Goal: Use online tool/utility: Utilize a website feature to perform a specific function

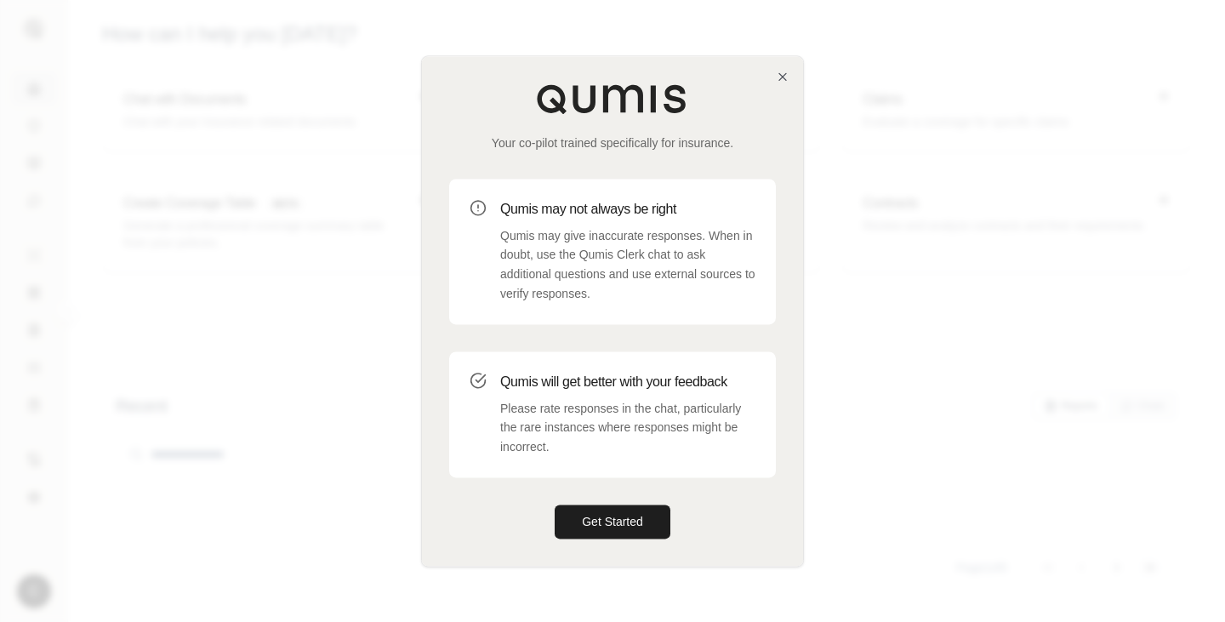
click at [593, 539] on div "Your co-pilot trained specifically for insurance. Qumis may not always be right…" at bounding box center [612, 311] width 381 height 510
click at [598, 526] on button "Get Started" at bounding box center [613, 522] width 116 height 34
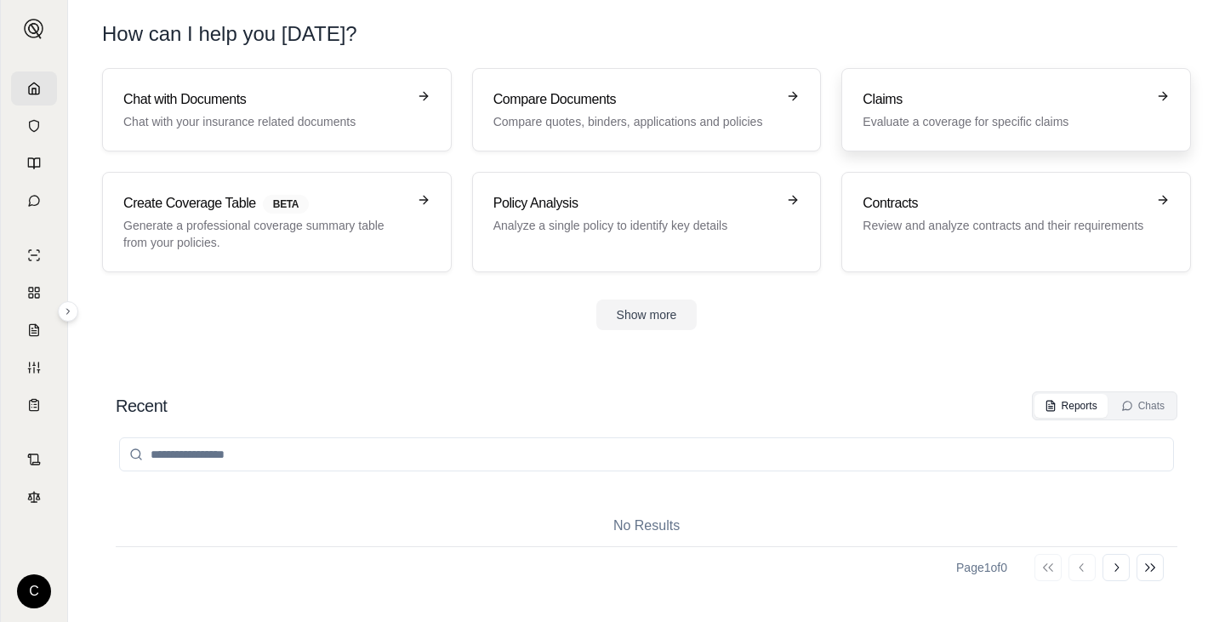
click at [995, 98] on h3 "Claims" at bounding box center [1004, 99] width 283 height 20
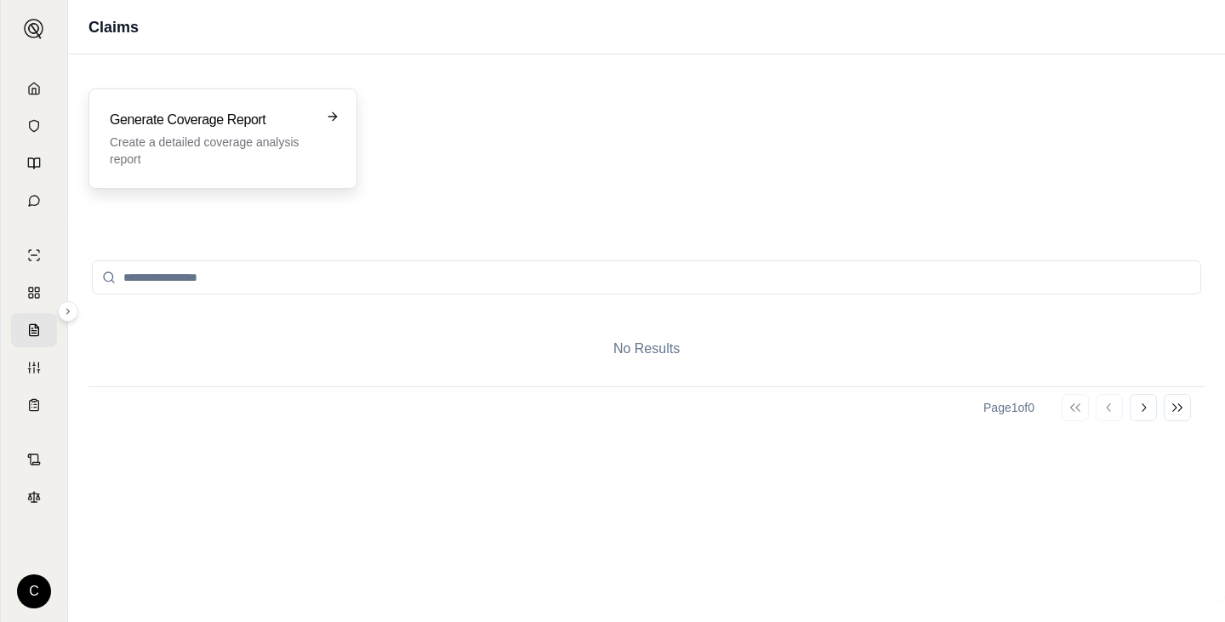
click at [245, 123] on h3 "Generate Coverage Report" at bounding box center [211, 120] width 202 height 20
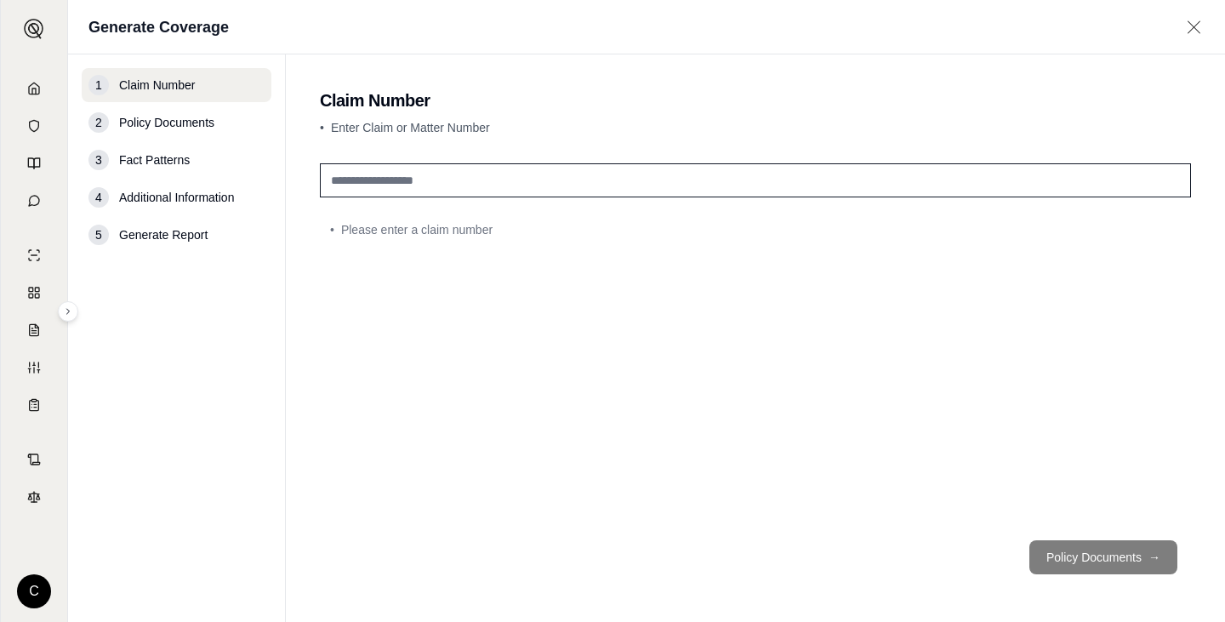
click at [533, 185] on input "text" at bounding box center [755, 180] width 871 height 34
drag, startPoint x: 552, startPoint y: 157, endPoint x: 555, endPoint y: 185, distance: 28.2
click at [552, 163] on div "• Please enter a claim number" at bounding box center [755, 342] width 871 height 370
click at [541, 175] on input "text" at bounding box center [755, 180] width 871 height 34
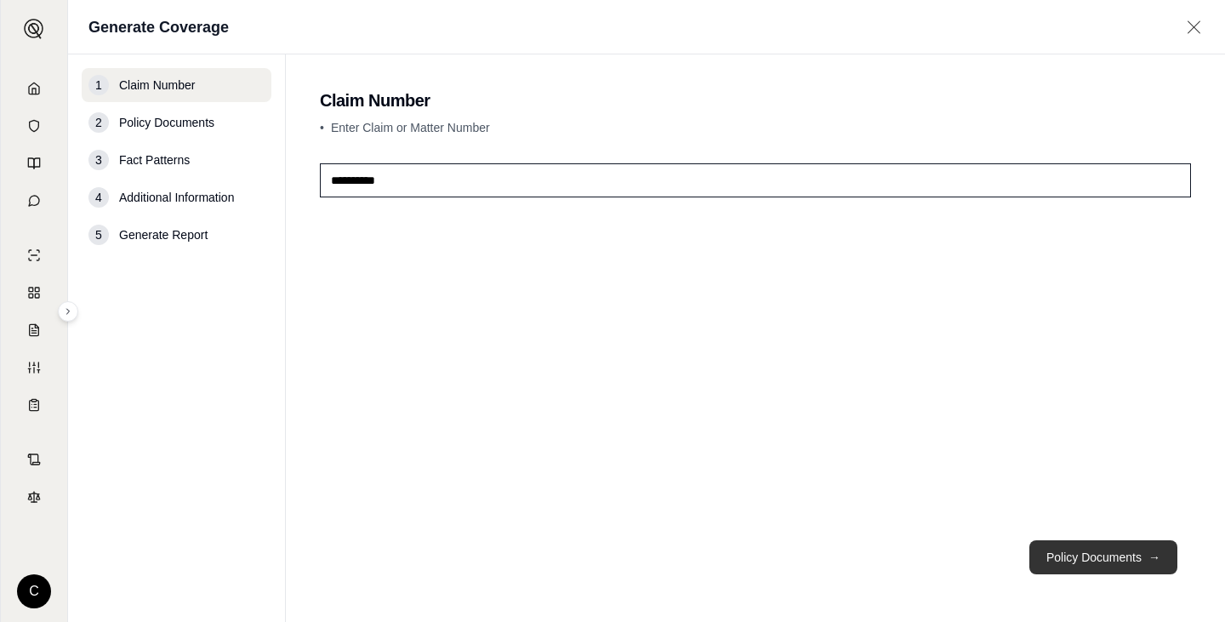
type input "**********"
click at [1109, 559] on button "Policy Documents →" at bounding box center [1104, 557] width 148 height 34
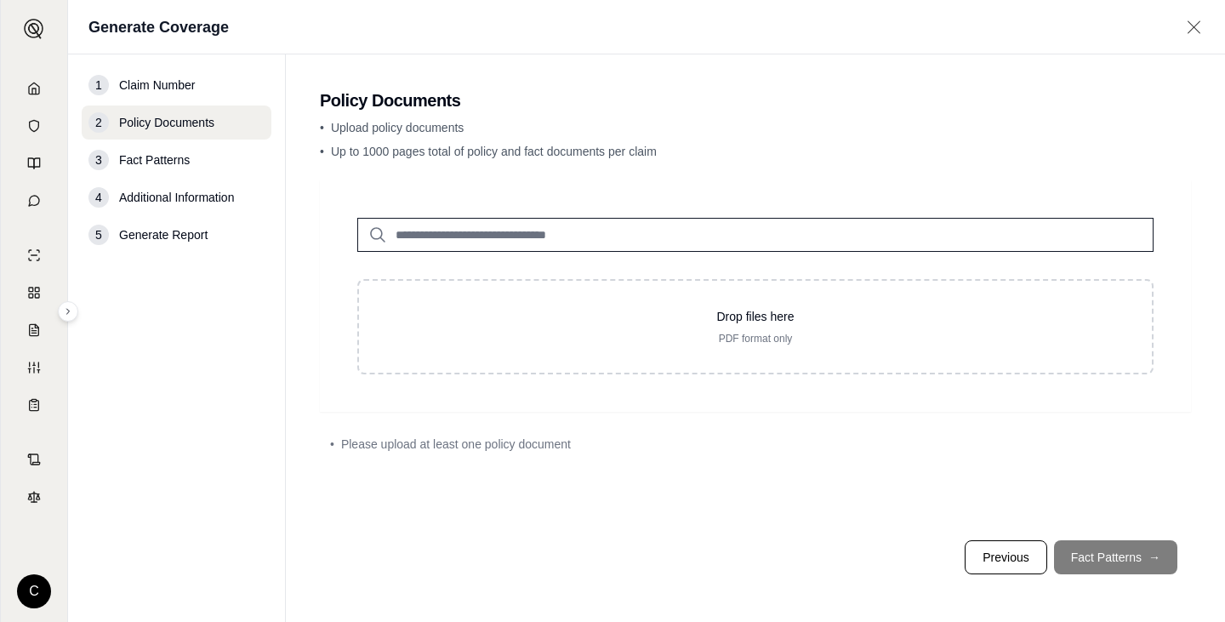
click at [636, 232] on input "search" at bounding box center [755, 235] width 796 height 34
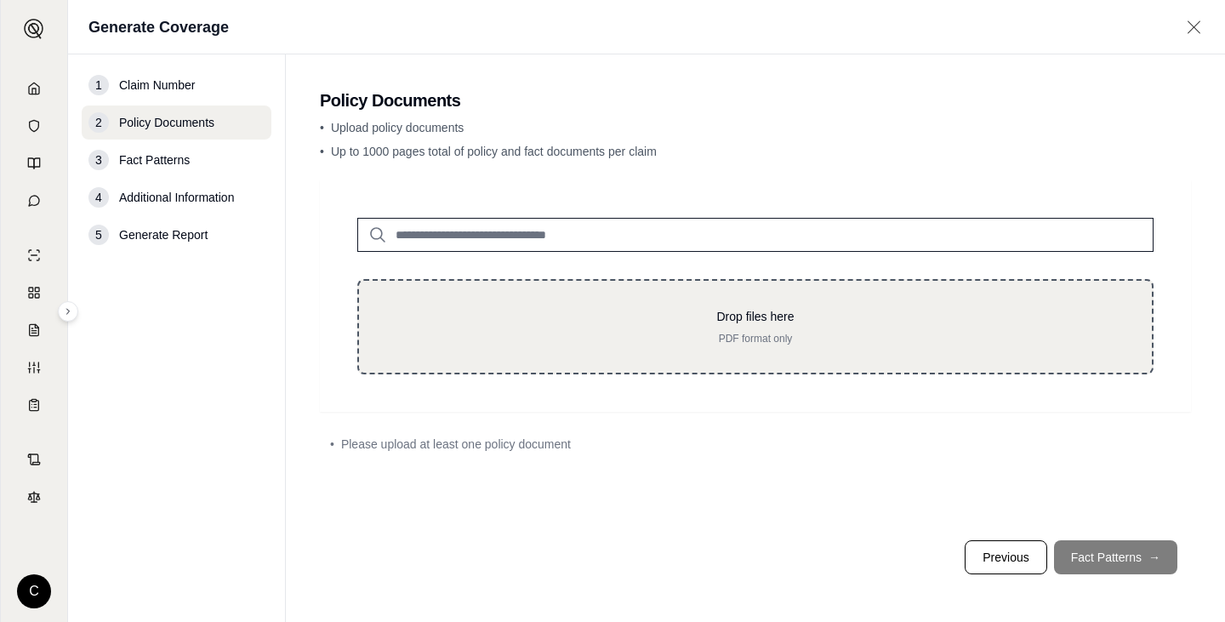
click at [754, 322] on p "Drop files here" at bounding box center [755, 316] width 739 height 17
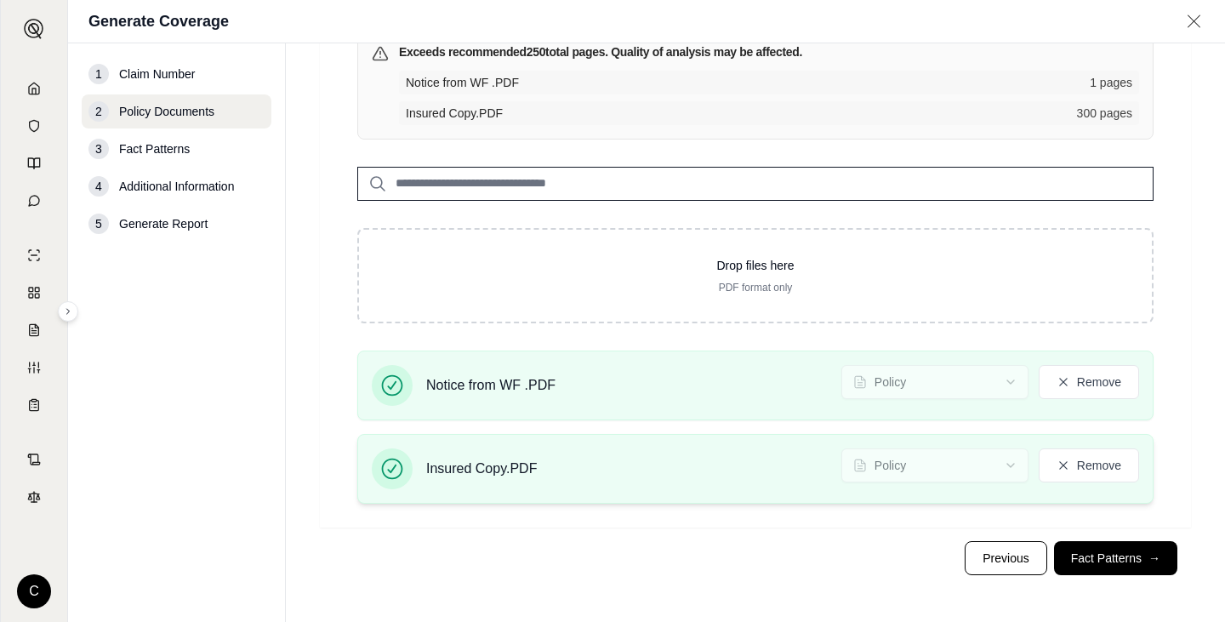
scroll to position [151, 0]
click at [1067, 376] on button "Remove" at bounding box center [1089, 381] width 100 height 34
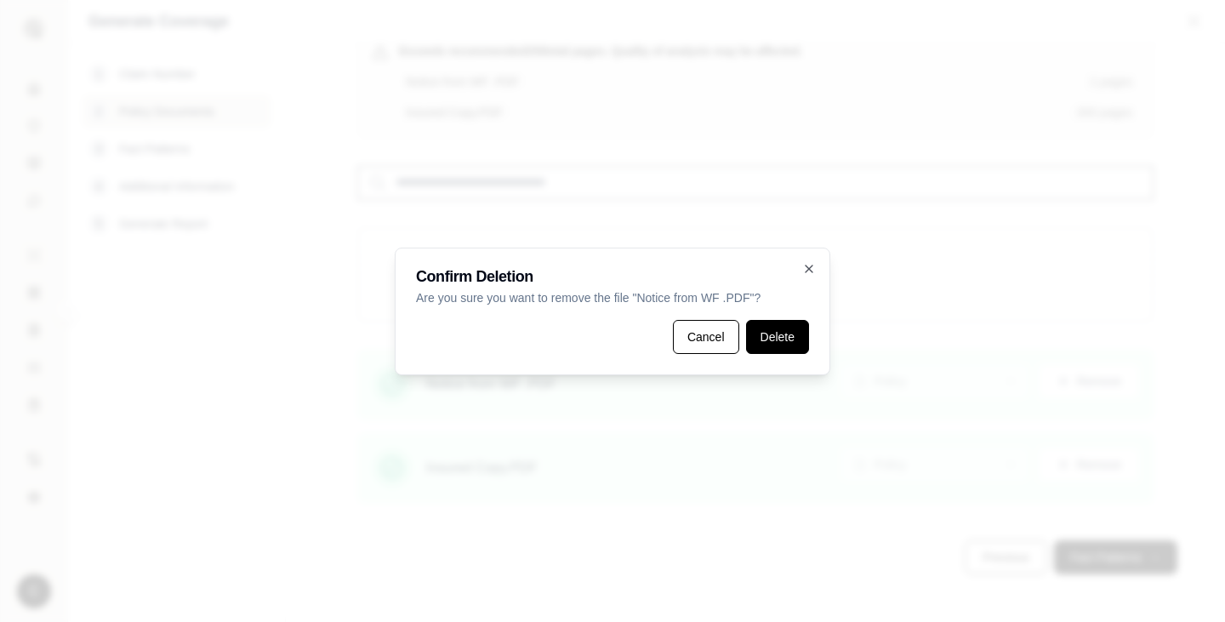
click at [771, 333] on button "Delete" at bounding box center [777, 337] width 63 height 34
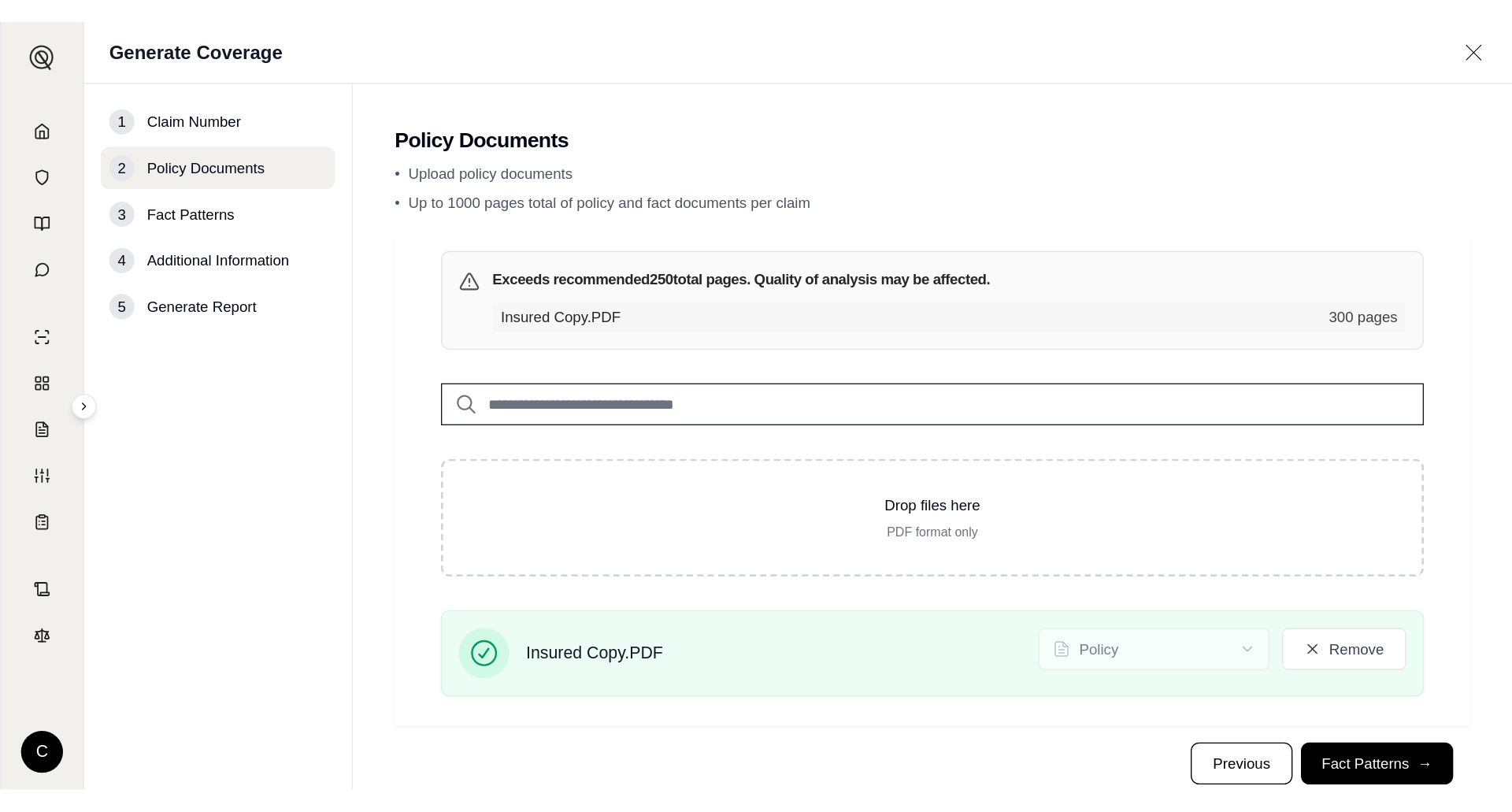
scroll to position [0, 0]
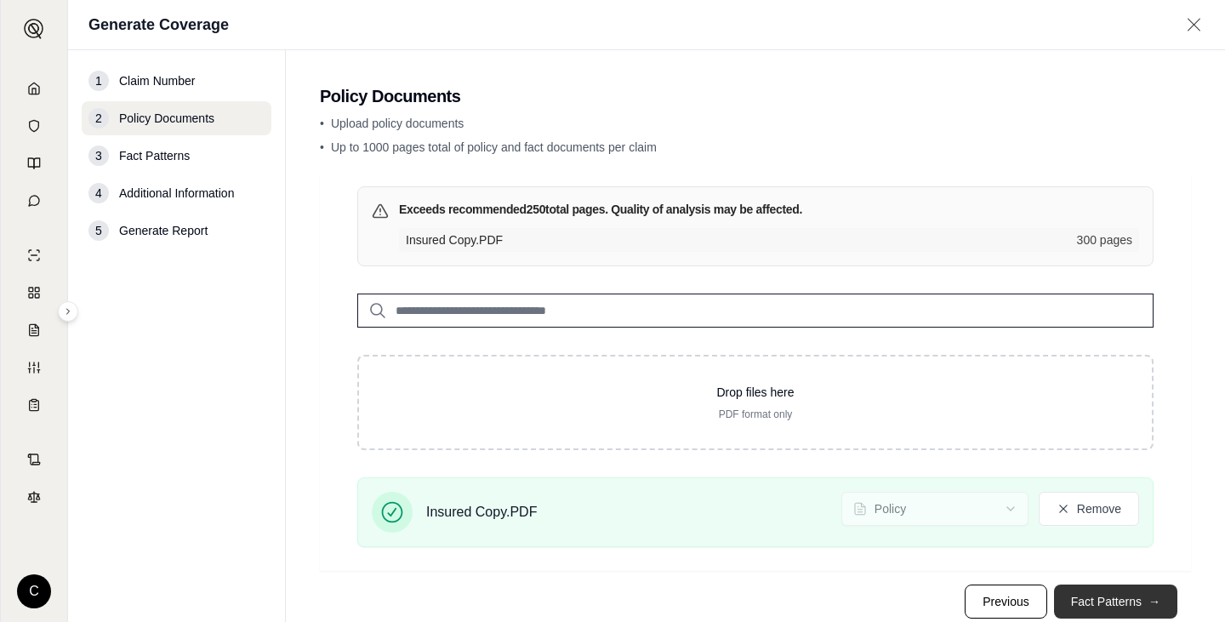
click at [1121, 601] on button "Fact Patterns →" at bounding box center [1115, 602] width 123 height 34
